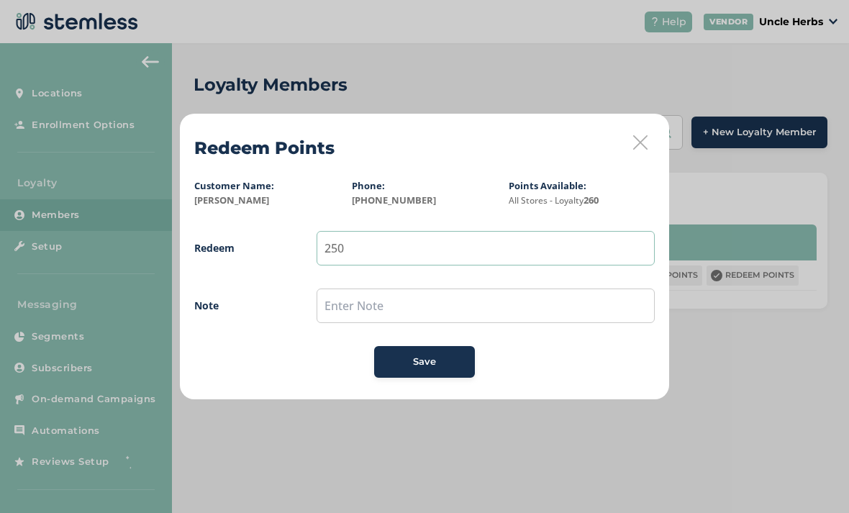
click at [375, 253] on input "250" at bounding box center [485, 248] width 338 height 35
click at [642, 150] on icon at bounding box center [640, 142] width 14 height 14
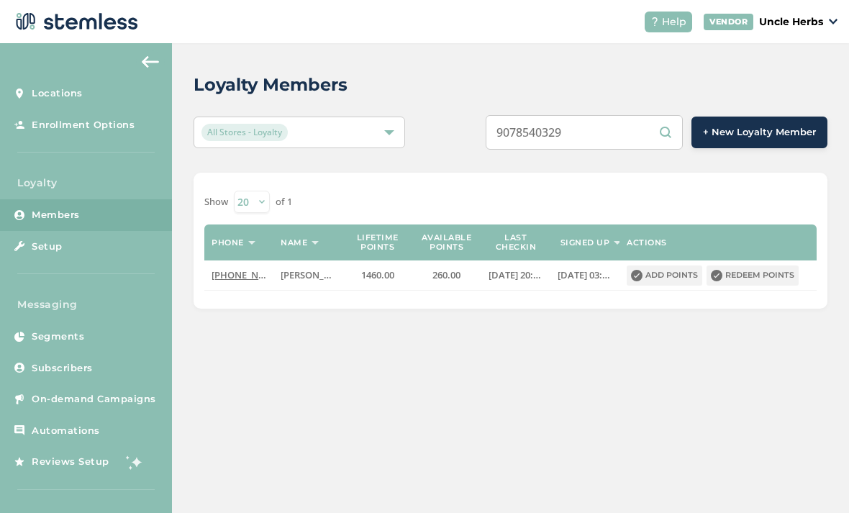
click at [608, 132] on input "9078540329" at bounding box center [583, 132] width 197 height 35
type input "9"
click at [592, 128] on input "text" at bounding box center [583, 132] width 197 height 35
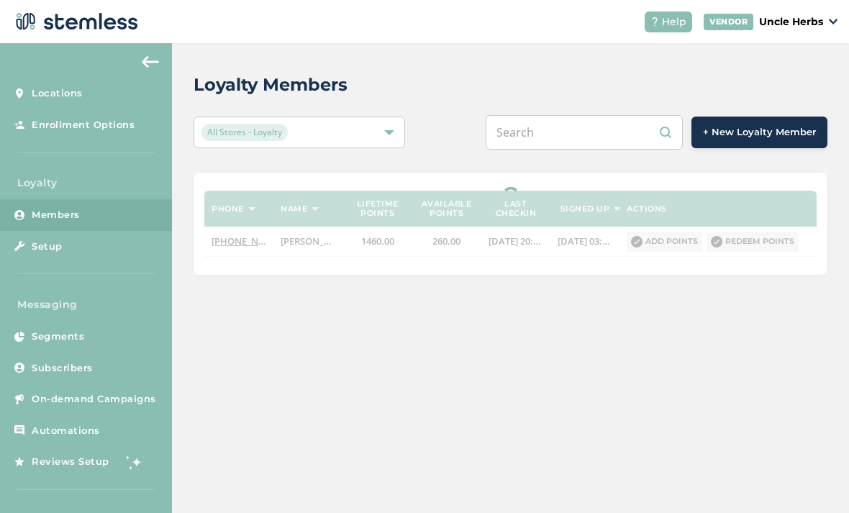
paste input "[PHONE_NUMBER]"
click at [585, 134] on input "[PHONE_NUMBER]" at bounding box center [583, 132] width 197 height 35
click at [560, 134] on input "[PHONE_NUMBER]" at bounding box center [583, 132] width 197 height 35
click at [548, 129] on input "([PHONE_NUMBER]" at bounding box center [583, 132] width 197 height 35
click at [540, 130] on input "([PHONE_NUMBER]" at bounding box center [583, 132] width 197 height 35
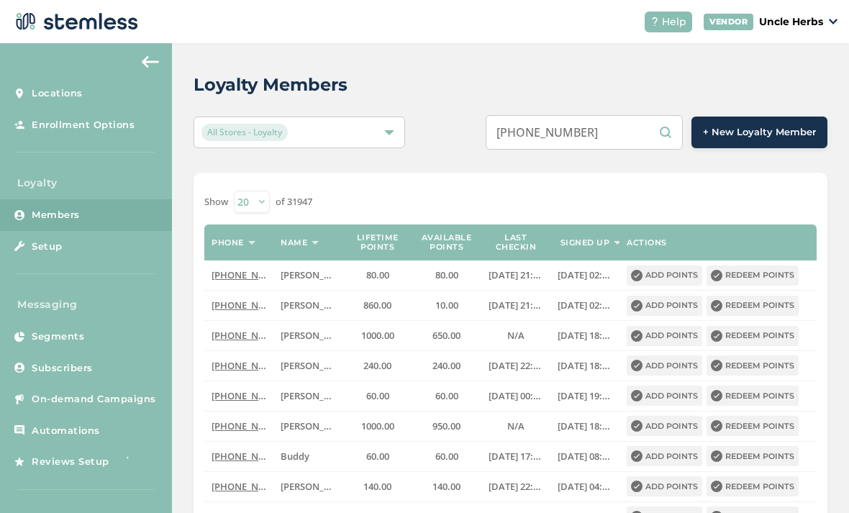
click at [552, 137] on input "[PHONE_NUMBER]" at bounding box center [583, 132] width 197 height 35
click at [560, 132] on input "[PHONE_NUMBER]" at bounding box center [583, 132] width 197 height 35
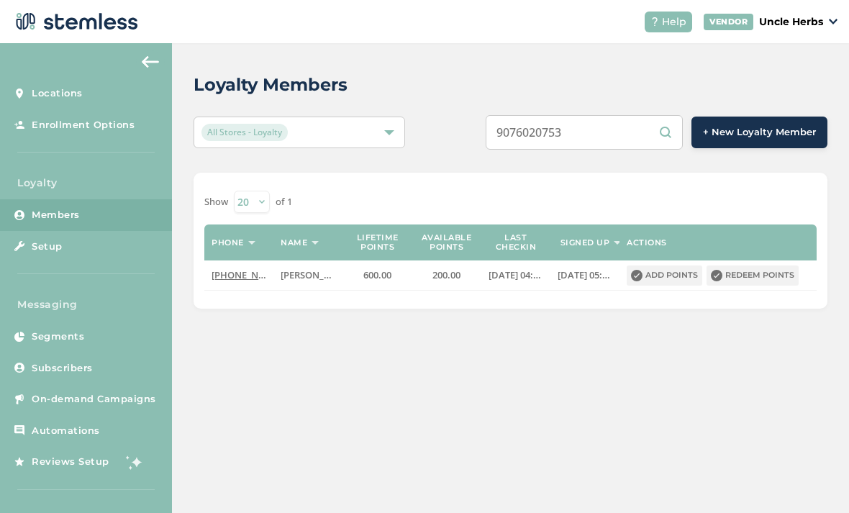
type input "9076020753"
click at [664, 283] on button "Add points" at bounding box center [664, 275] width 76 height 20
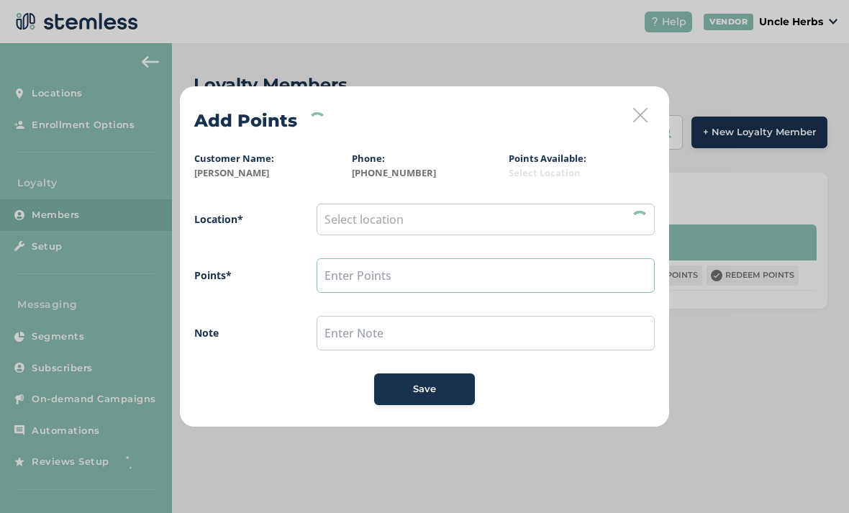
click at [352, 266] on input "text" at bounding box center [485, 275] width 338 height 35
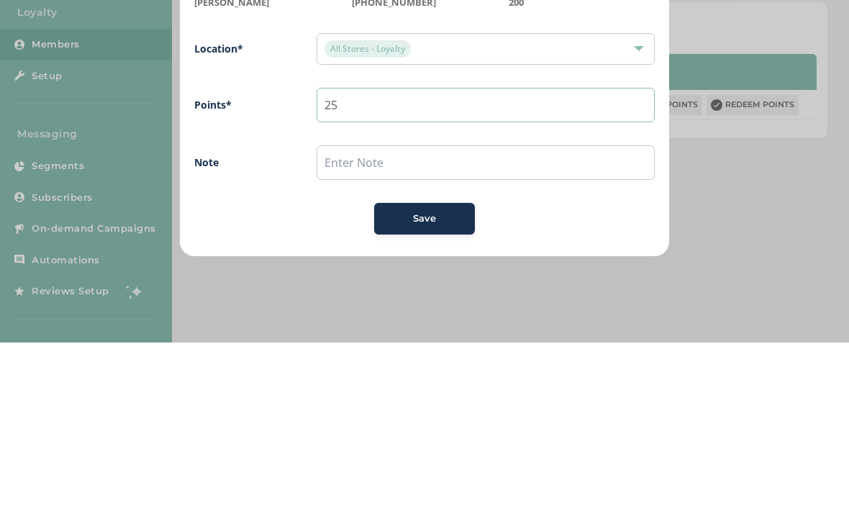
type input "2"
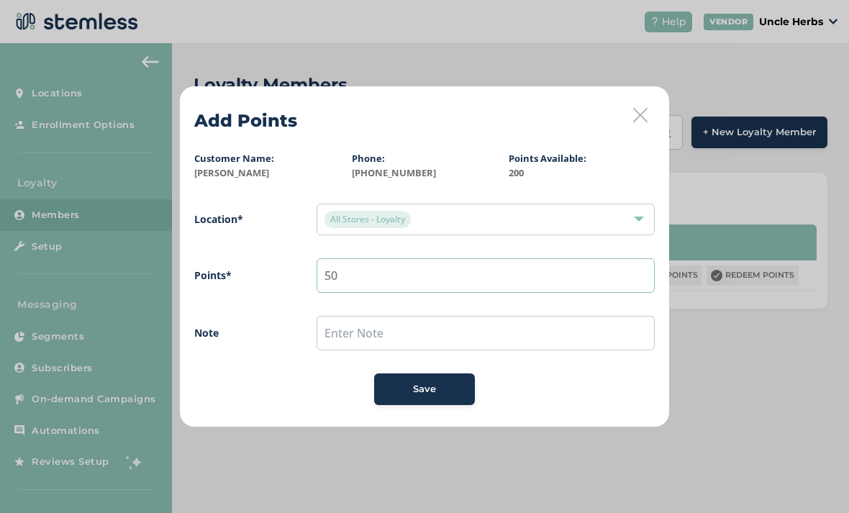
type input "50"
click at [449, 392] on div "Save" at bounding box center [424, 389] width 78 height 14
